Goal: Transaction & Acquisition: Register for event/course

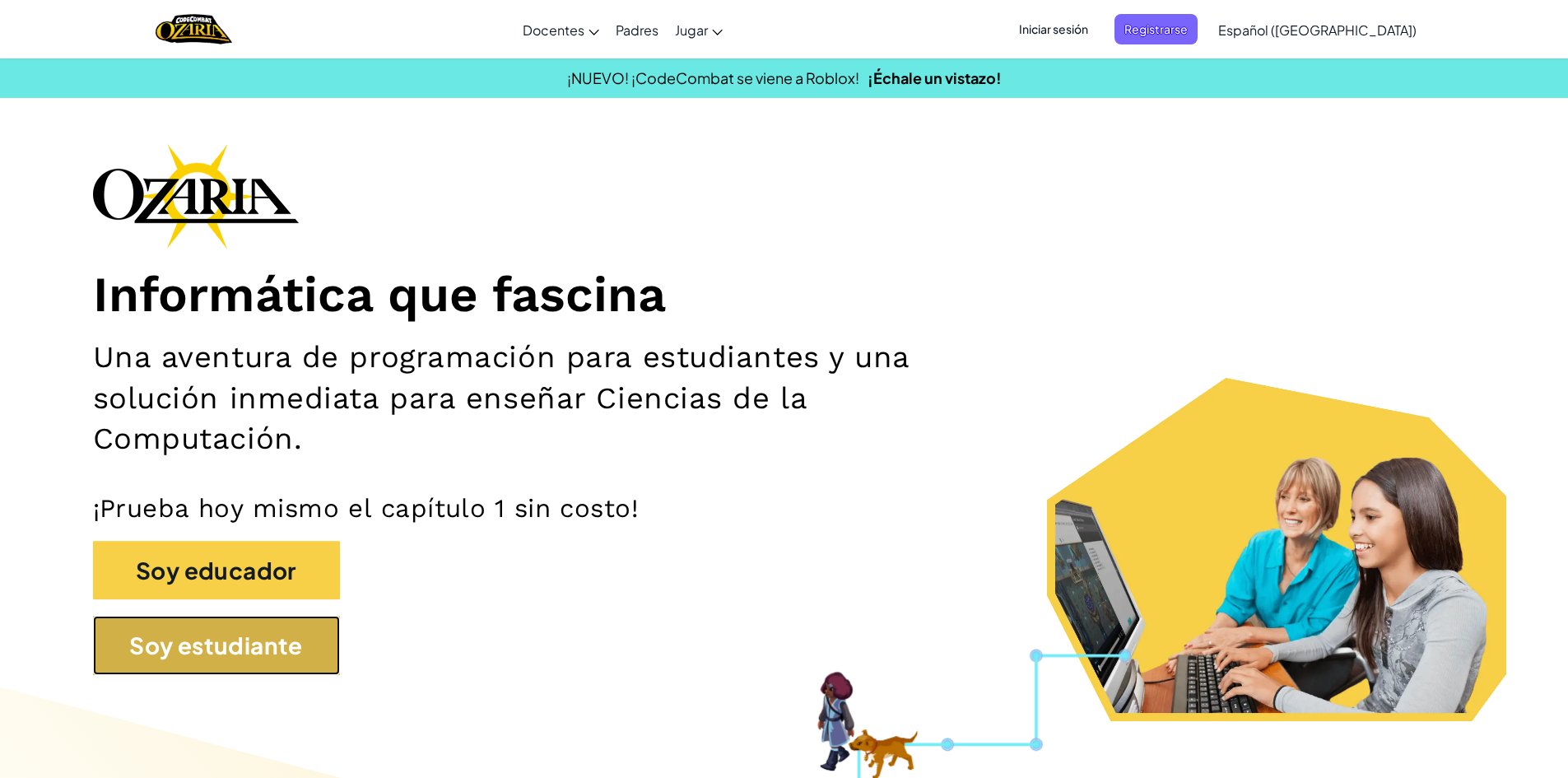
click at [167, 628] on button "Soy estudiante" at bounding box center [216, 645] width 247 height 59
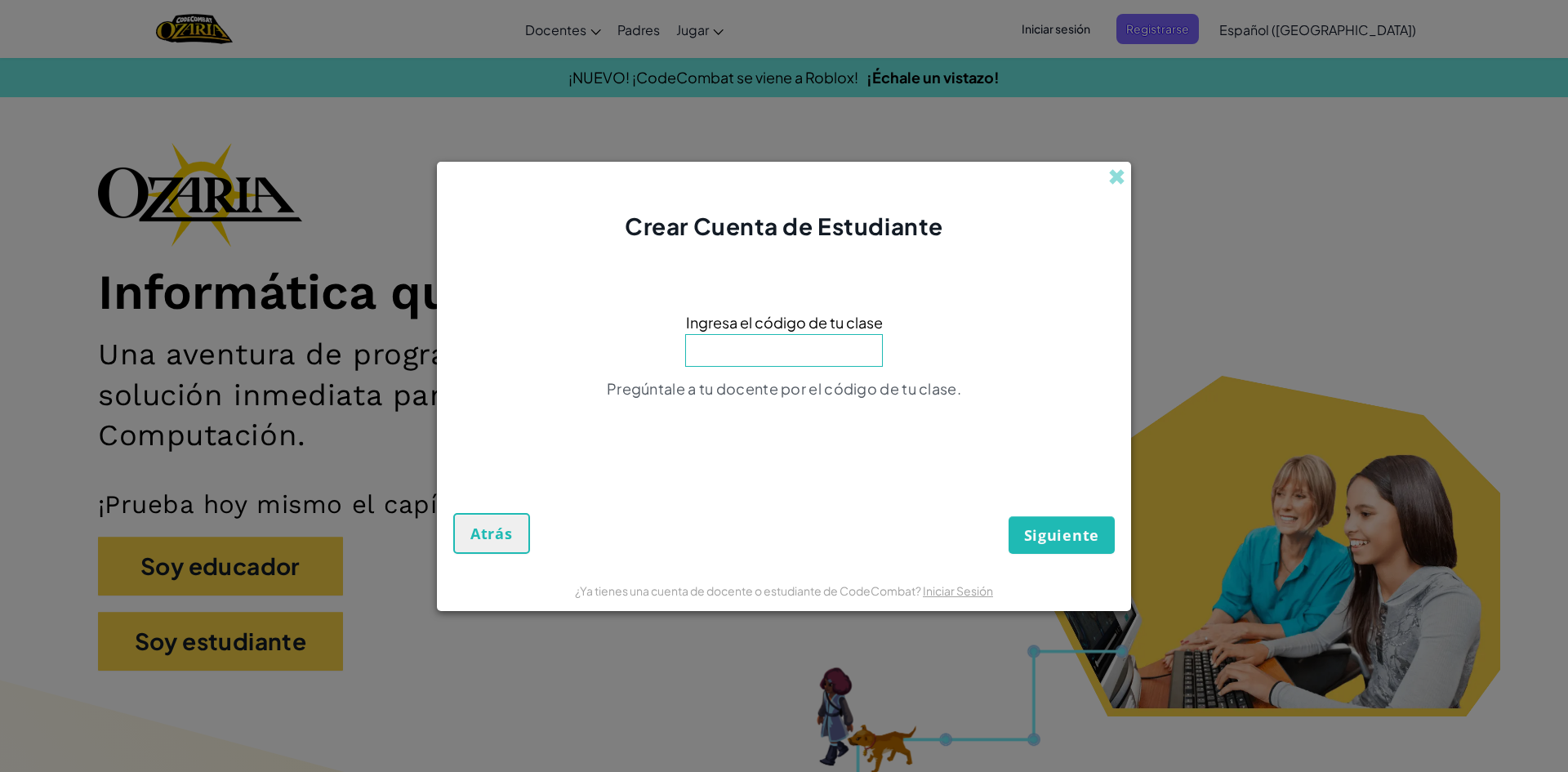
click at [745, 350] on input at bounding box center [784, 350] width 198 height 32
click at [740, 347] on input at bounding box center [784, 350] width 198 height 32
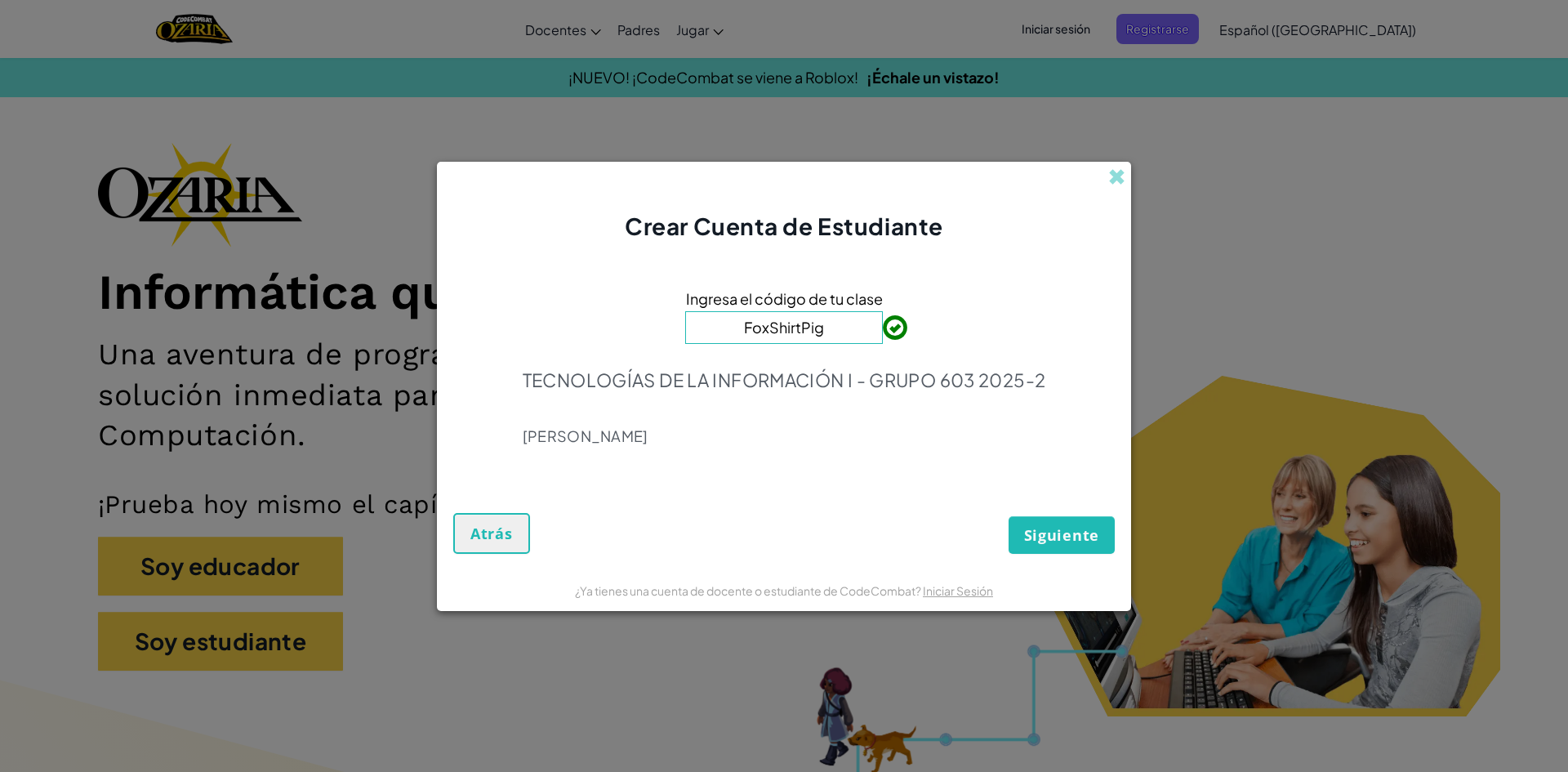
type input "FoxShirtPig"
click at [1048, 527] on span "Siguiente" at bounding box center [1061, 535] width 75 height 20
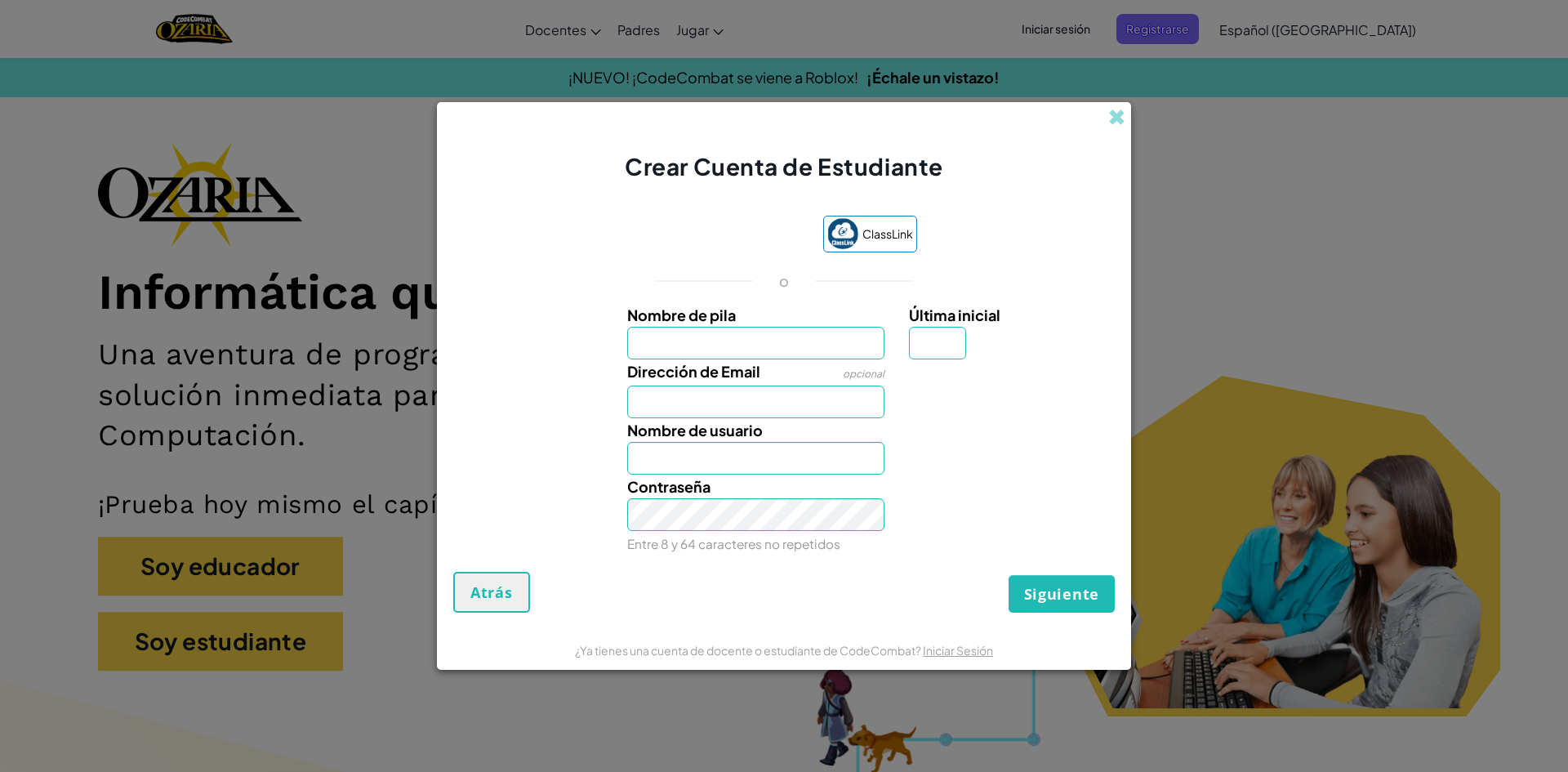
click at [859, 347] on input "Nombre de pila" at bounding box center [756, 343] width 258 height 32
click at [1111, 122] on span at bounding box center [1116, 117] width 17 height 17
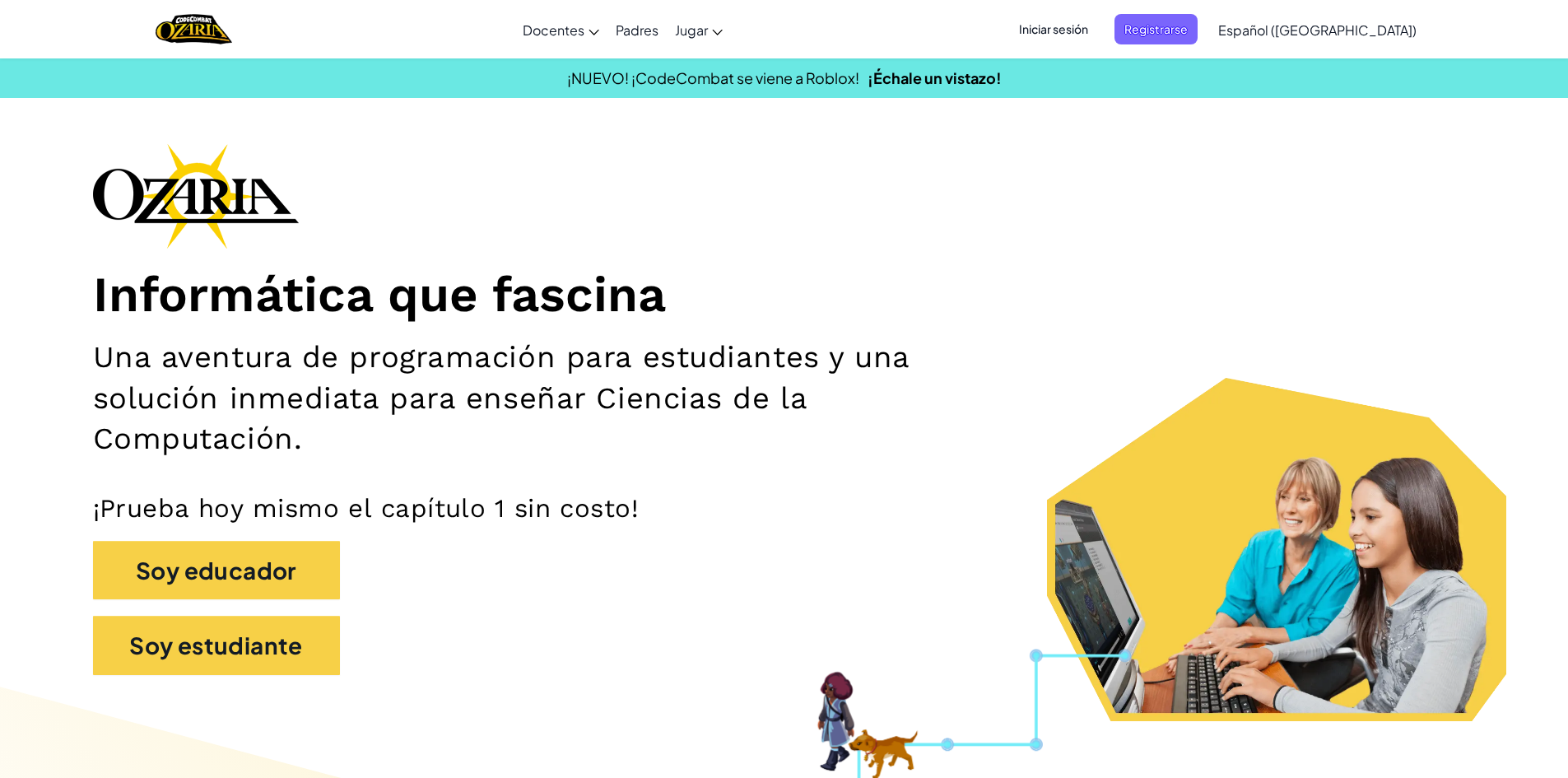
click at [1098, 29] on span "Iniciar sesión" at bounding box center [1053, 30] width 89 height 31
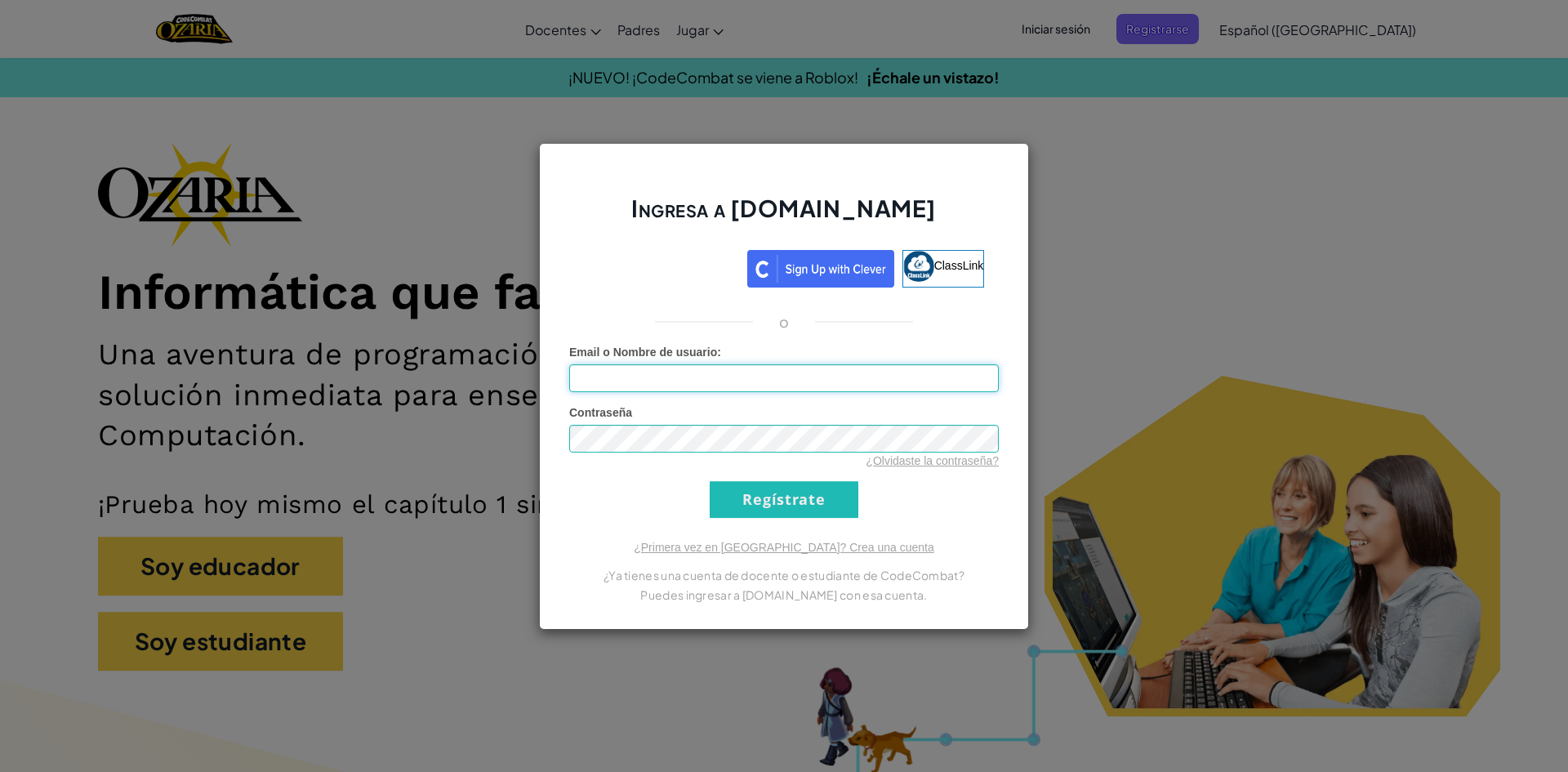
click at [691, 385] on input "Email o Nombre de usuario :" at bounding box center [784, 378] width 430 height 27
type input "[EMAIL_ADDRESS][DOMAIN_NAME]"
click at [806, 506] on input "Regístrate" at bounding box center [783, 499] width 149 height 37
